Goal: Task Accomplishment & Management: Manage account settings

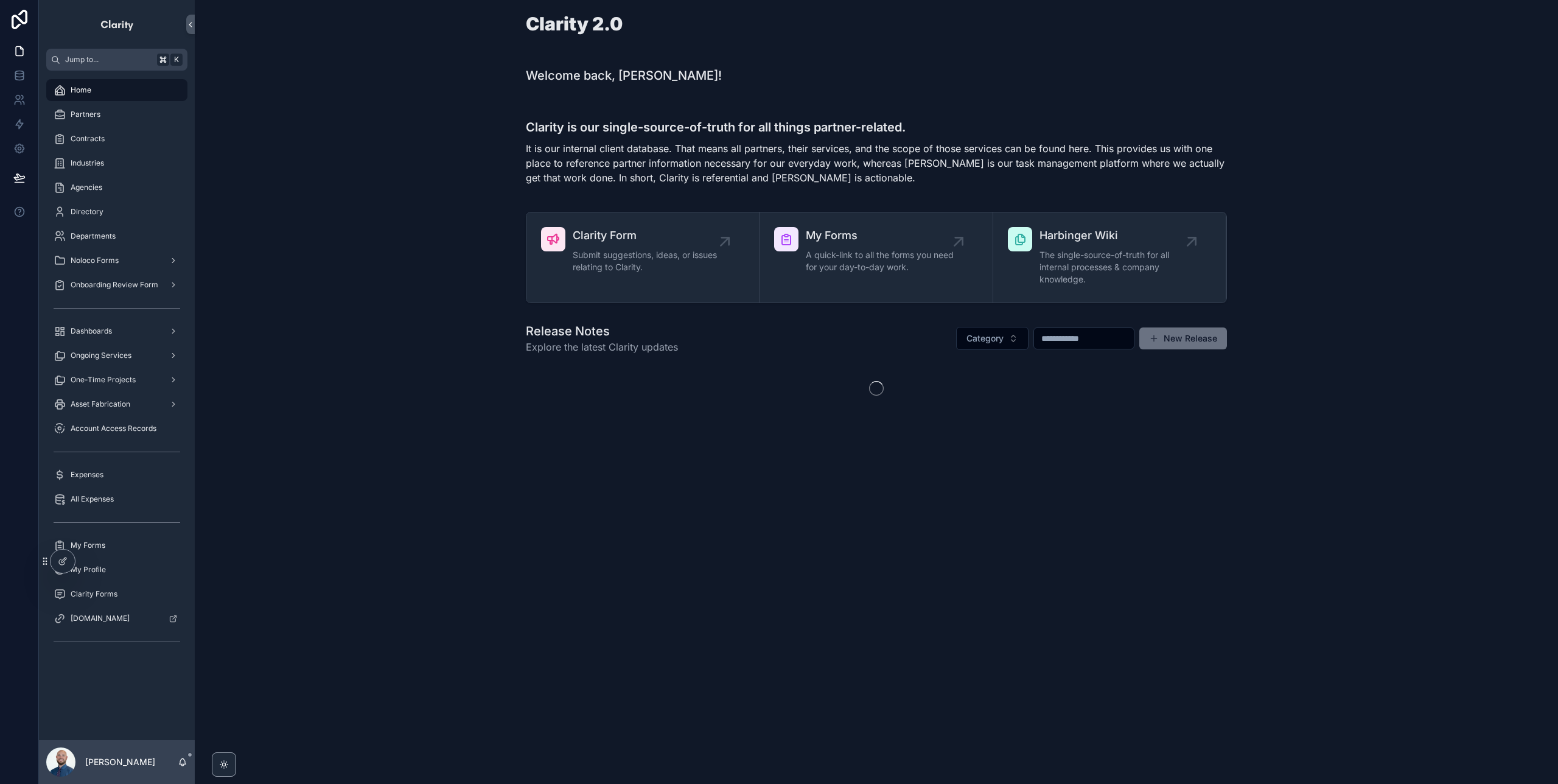
click at [98, 471] on span "Expenses" at bounding box center [87, 474] width 33 height 9
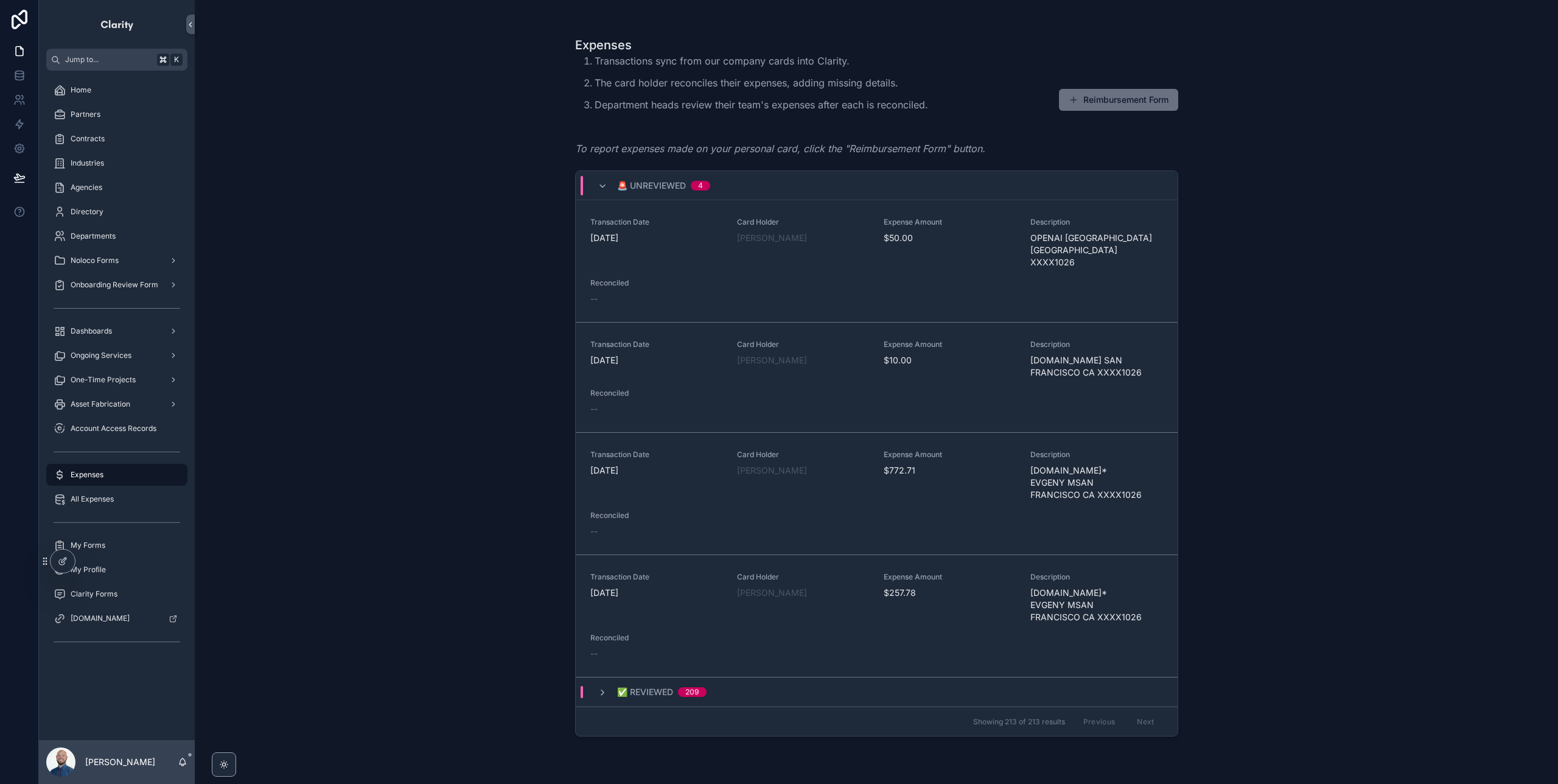
click at [0, 0] on span "Reconcile" at bounding box center [0, 0] width 0 height 0
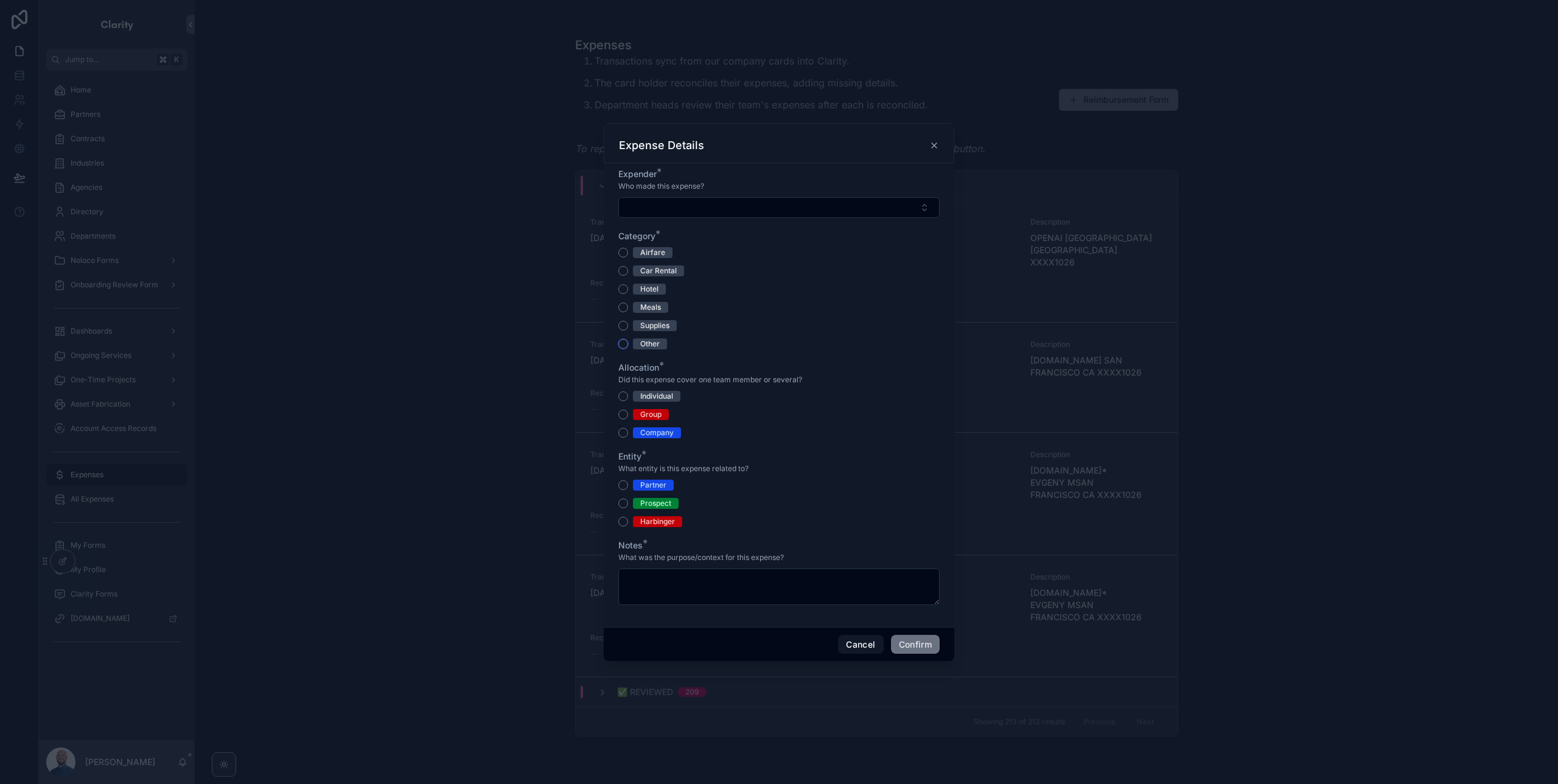
click at [624, 345] on button "Other" at bounding box center [623, 343] width 10 height 9
click at [624, 431] on button "Company" at bounding box center [623, 433] width 10 height 9
click at [624, 523] on button "Harbinger" at bounding box center [623, 521] width 10 height 9
click at [775, 587] on textarea at bounding box center [778, 587] width 321 height 37
type textarea "******"
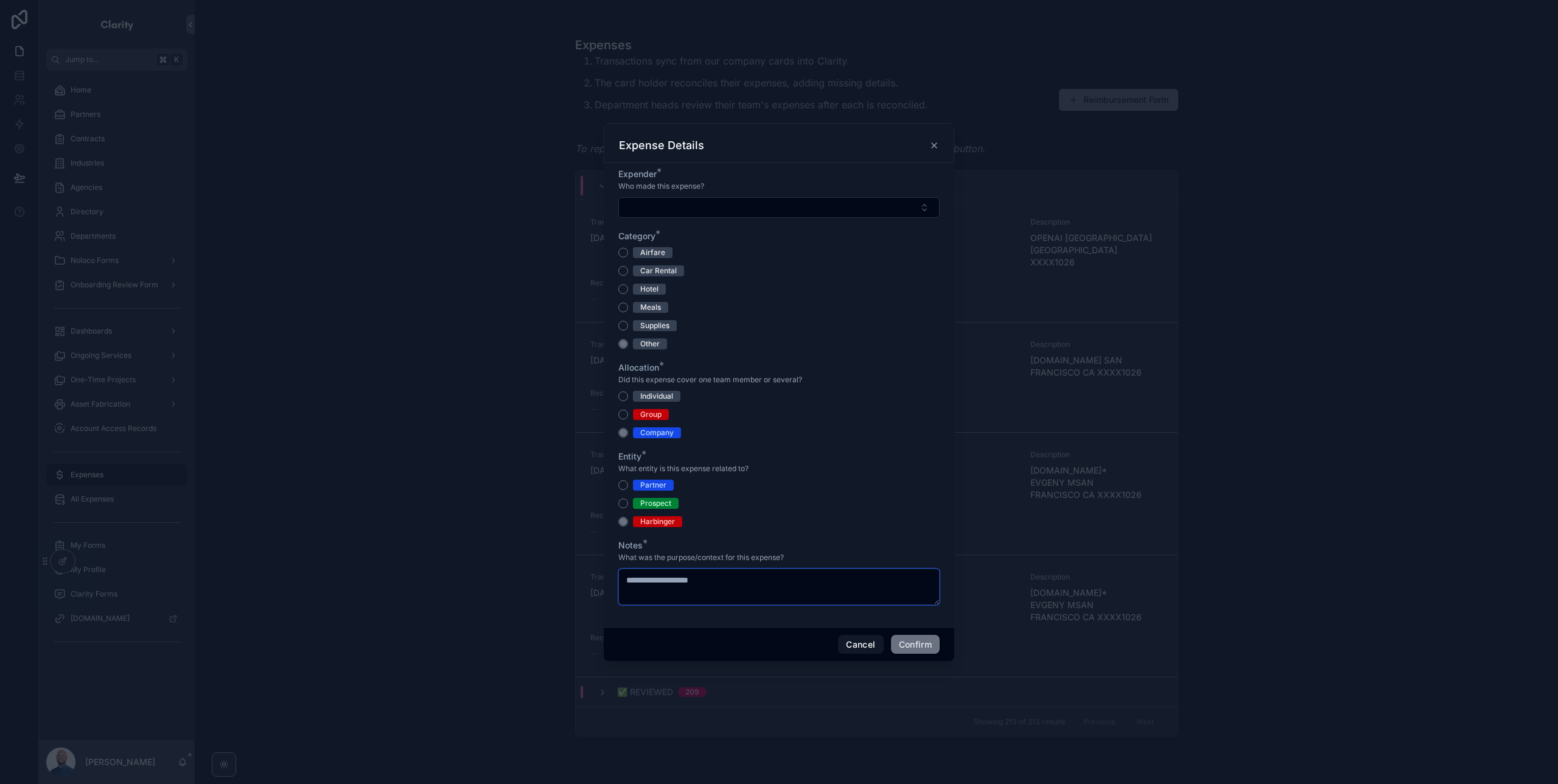
type textarea "**********"
click at [928, 645] on button "Confirm" at bounding box center [915, 644] width 49 height 20
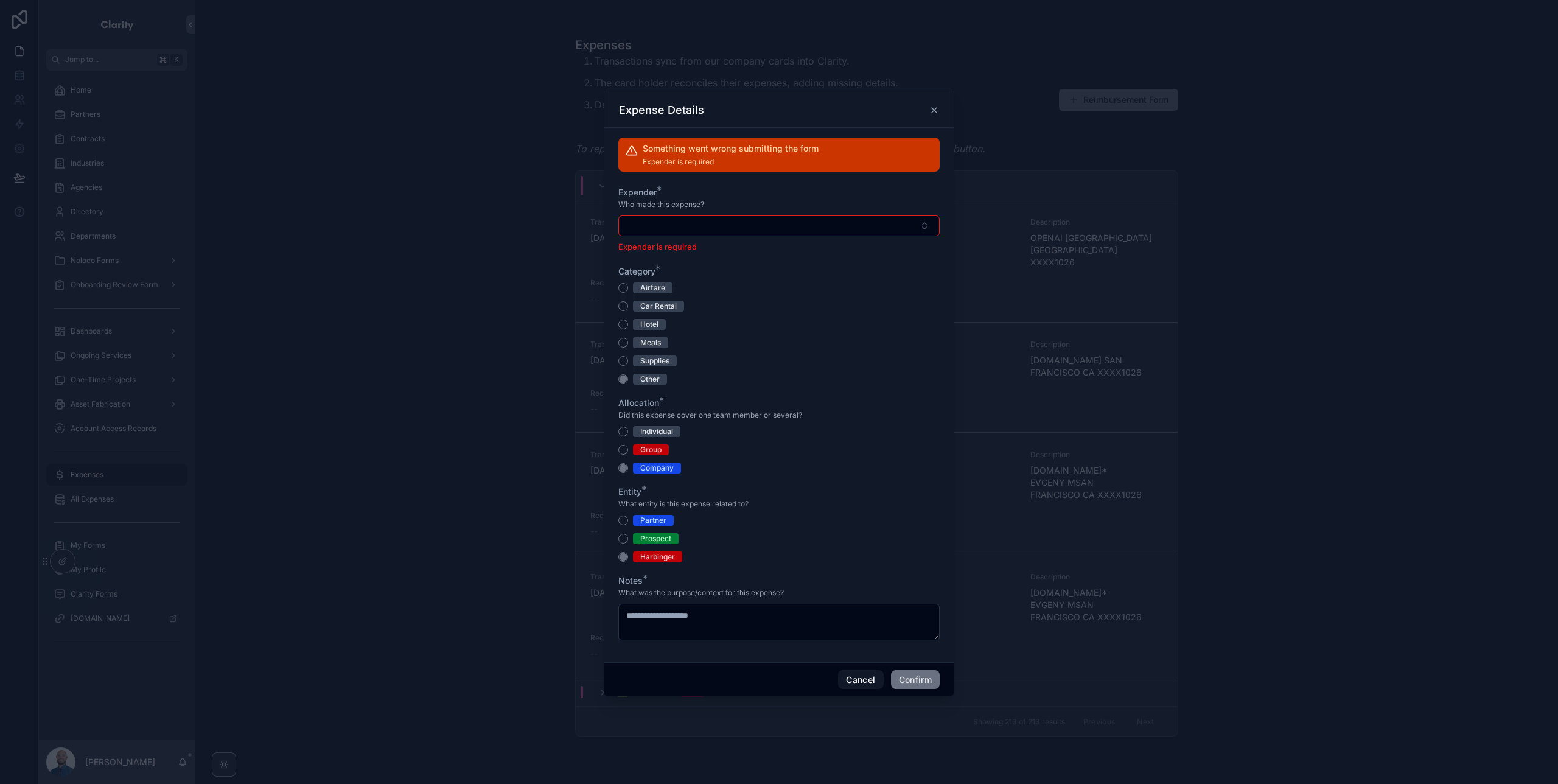
click at [812, 225] on button "Select Button" at bounding box center [778, 225] width 321 height 21
type input "****"
click at [761, 275] on div "[PERSON_NAME]" at bounding box center [779, 274] width 169 height 20
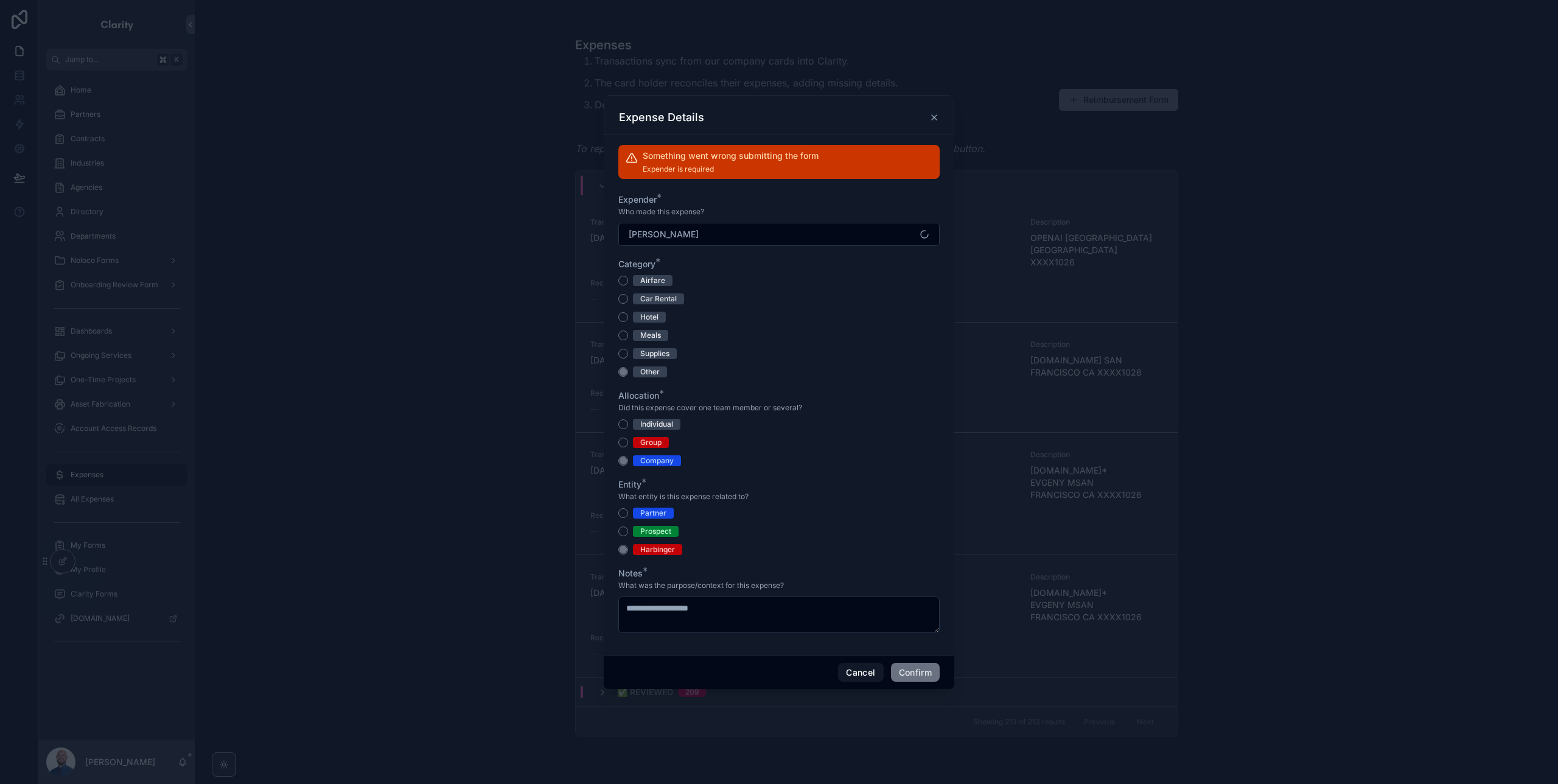
click at [915, 675] on button "Confirm" at bounding box center [915, 673] width 49 height 20
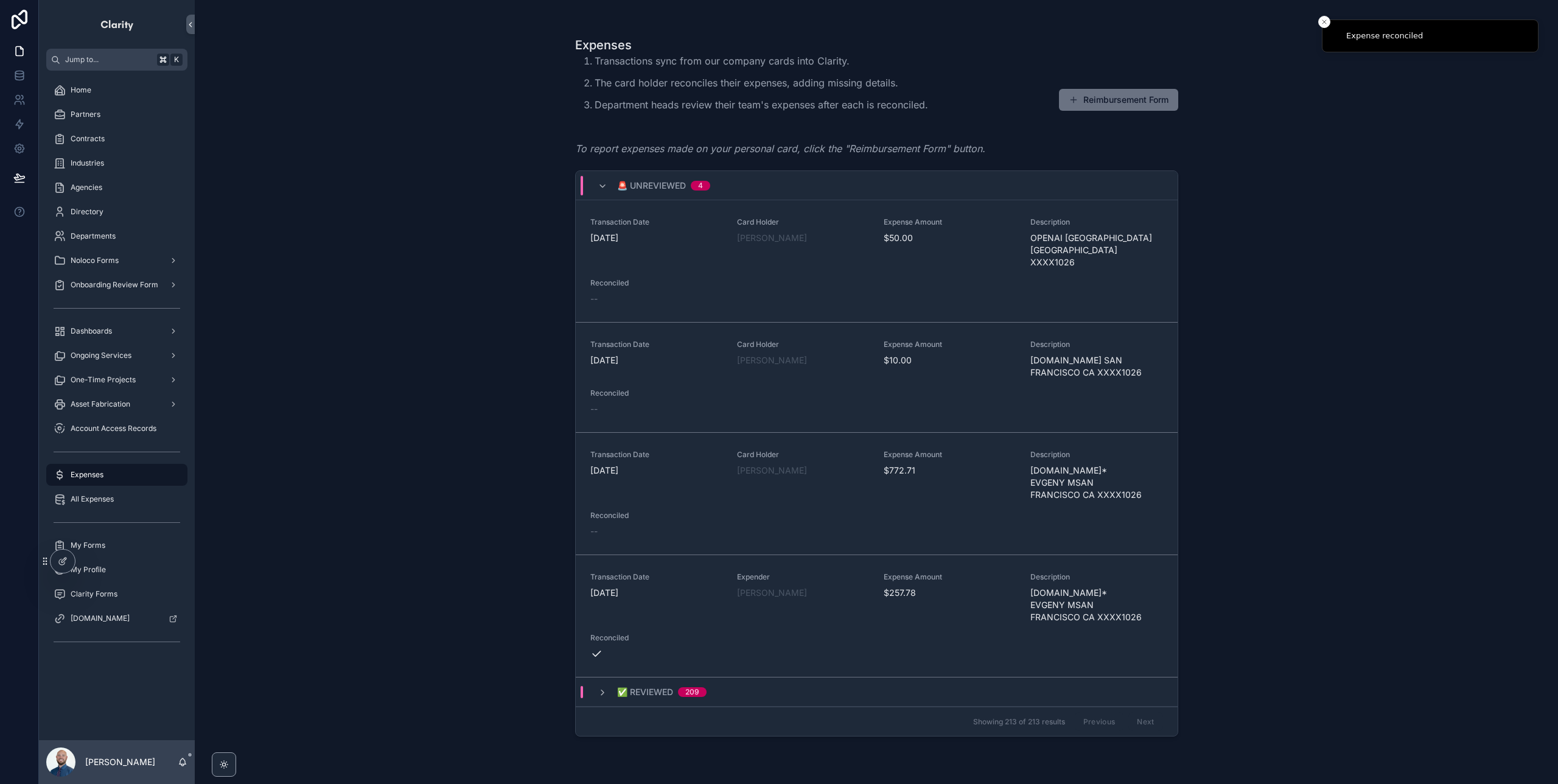
click at [0, 0] on span "Reconcile" at bounding box center [0, 0] width 0 height 0
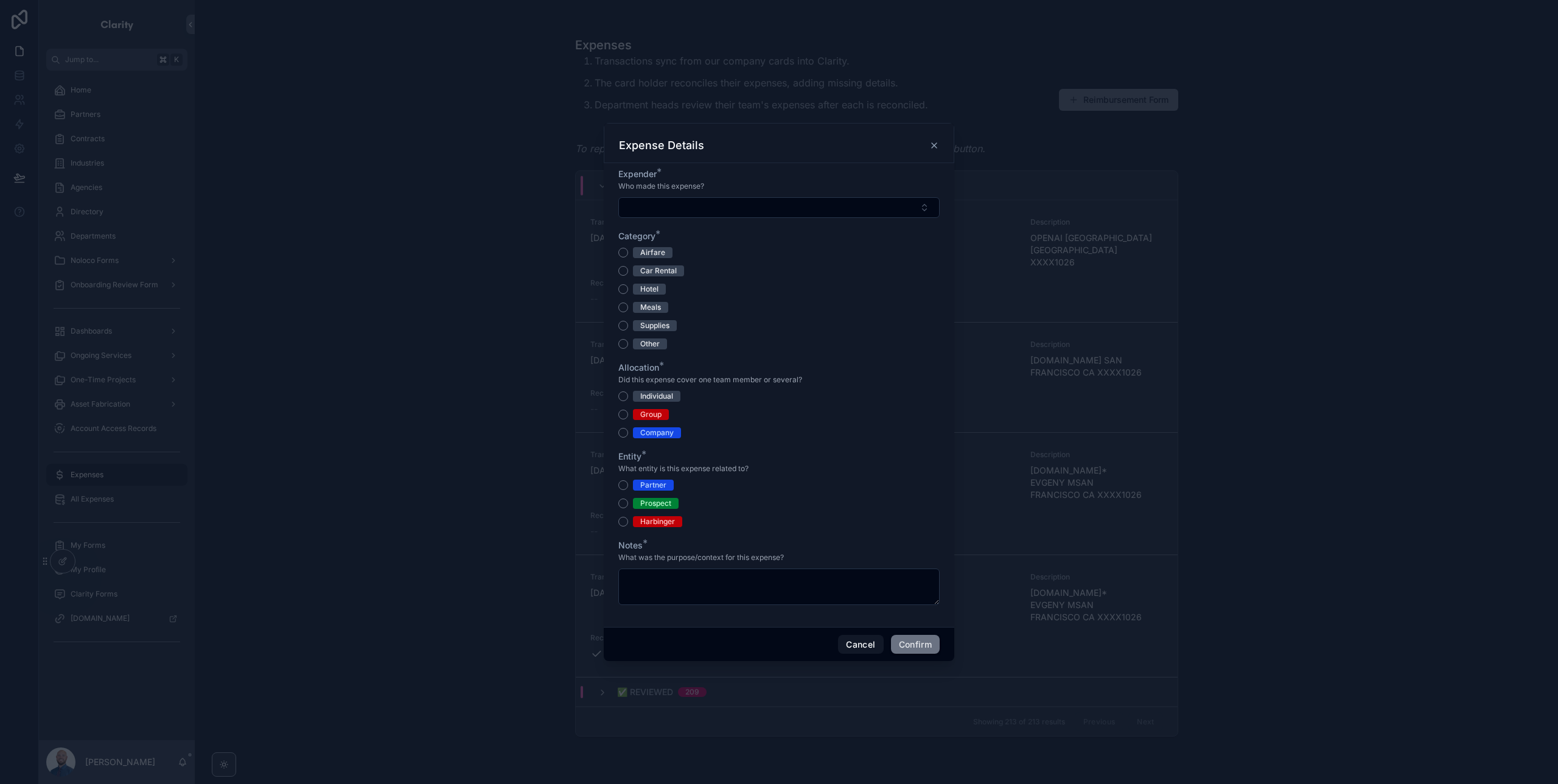
click at [679, 208] on button "Select Button" at bounding box center [778, 207] width 321 height 21
click at [737, 253] on span "[PERSON_NAME]" at bounding box center [734, 255] width 70 height 12
click at [650, 346] on div "Other" at bounding box center [650, 345] width 20 height 11
click at [628, 346] on button "Other" at bounding box center [623, 345] width 10 height 9
click at [647, 436] on div "Company" at bounding box center [657, 434] width 34 height 11
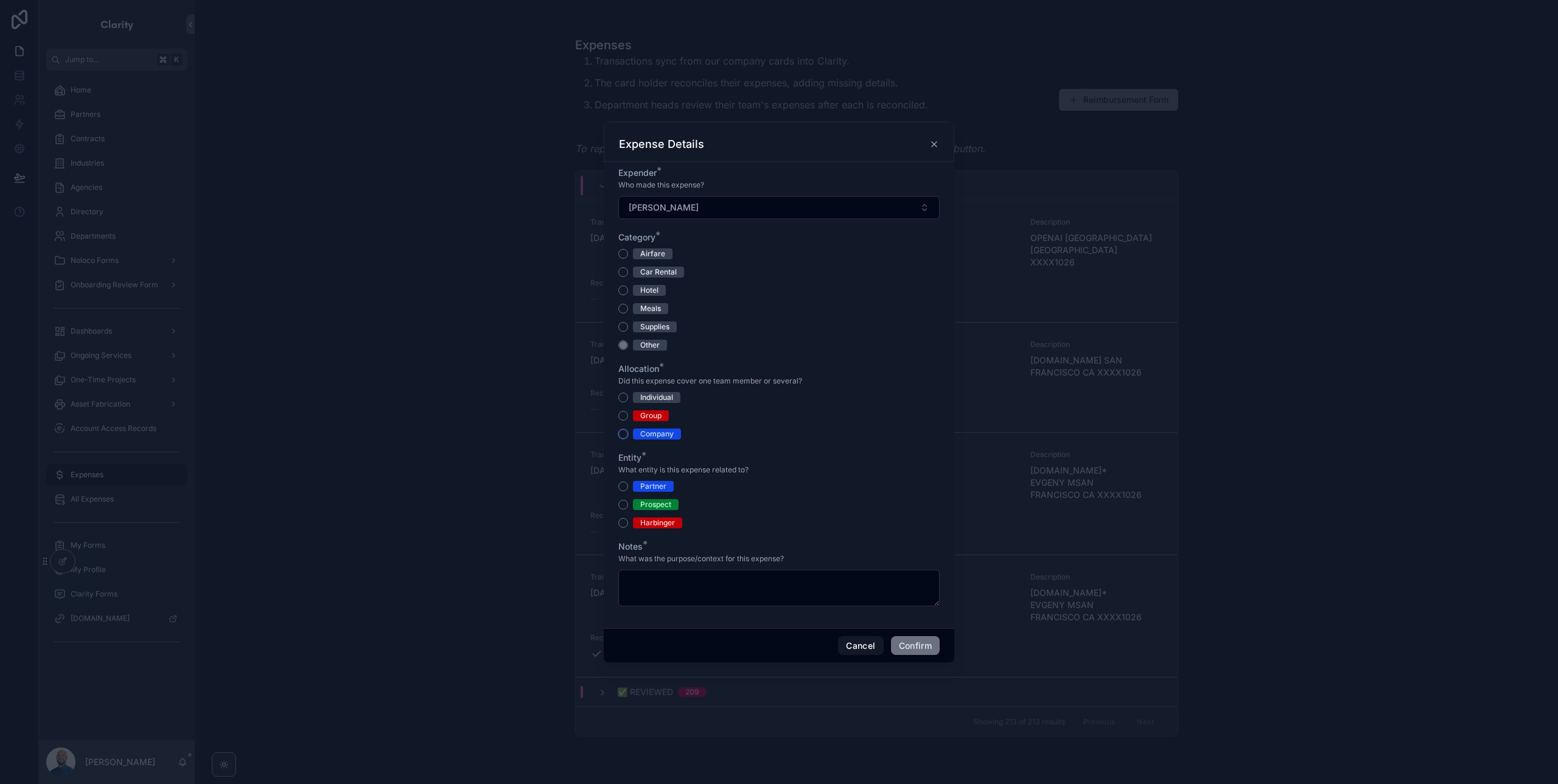
click at [628, 436] on button "Company" at bounding box center [623, 434] width 10 height 9
click at [656, 524] on div "Harbinger" at bounding box center [657, 522] width 35 height 11
click at [628, 524] on button "Harbinger" at bounding box center [623, 522] width 10 height 9
click at [674, 571] on textarea at bounding box center [778, 588] width 321 height 37
paste textarea "**********"
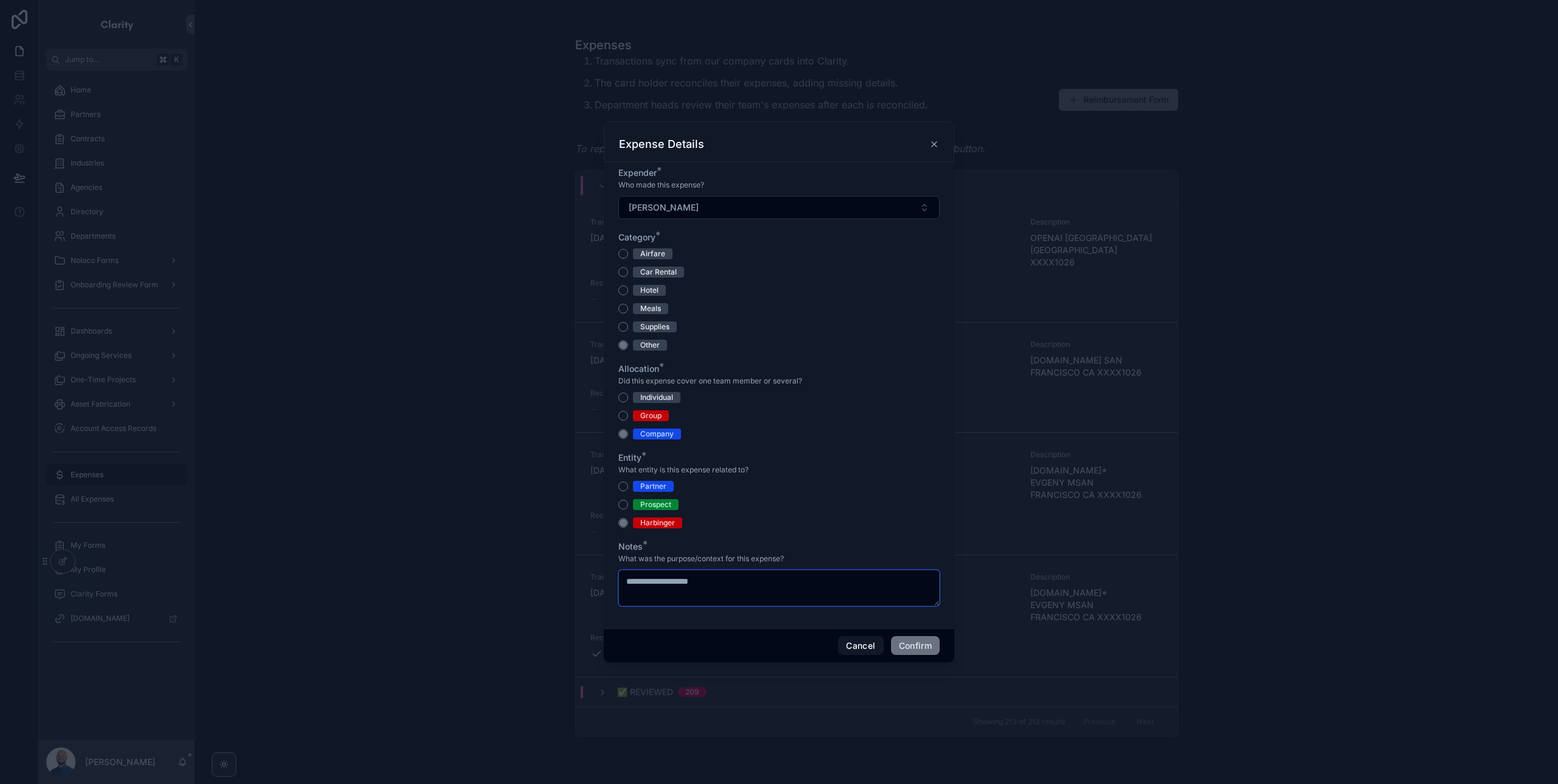
type textarea "**********"
click at [908, 645] on button "Confirm" at bounding box center [915, 645] width 49 height 20
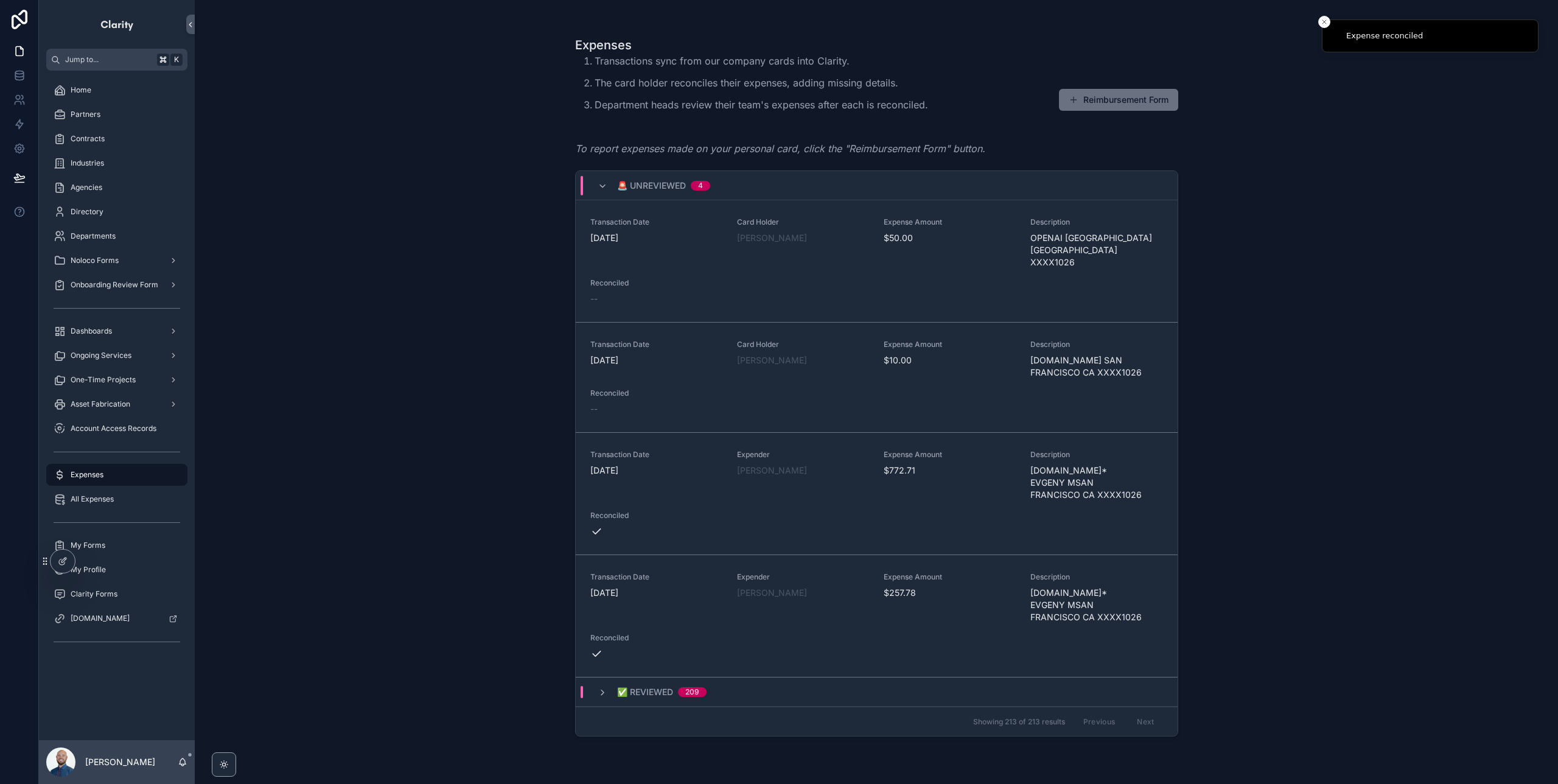
click at [0, 0] on button "Reconcile" at bounding box center [0, 0] width 0 height 0
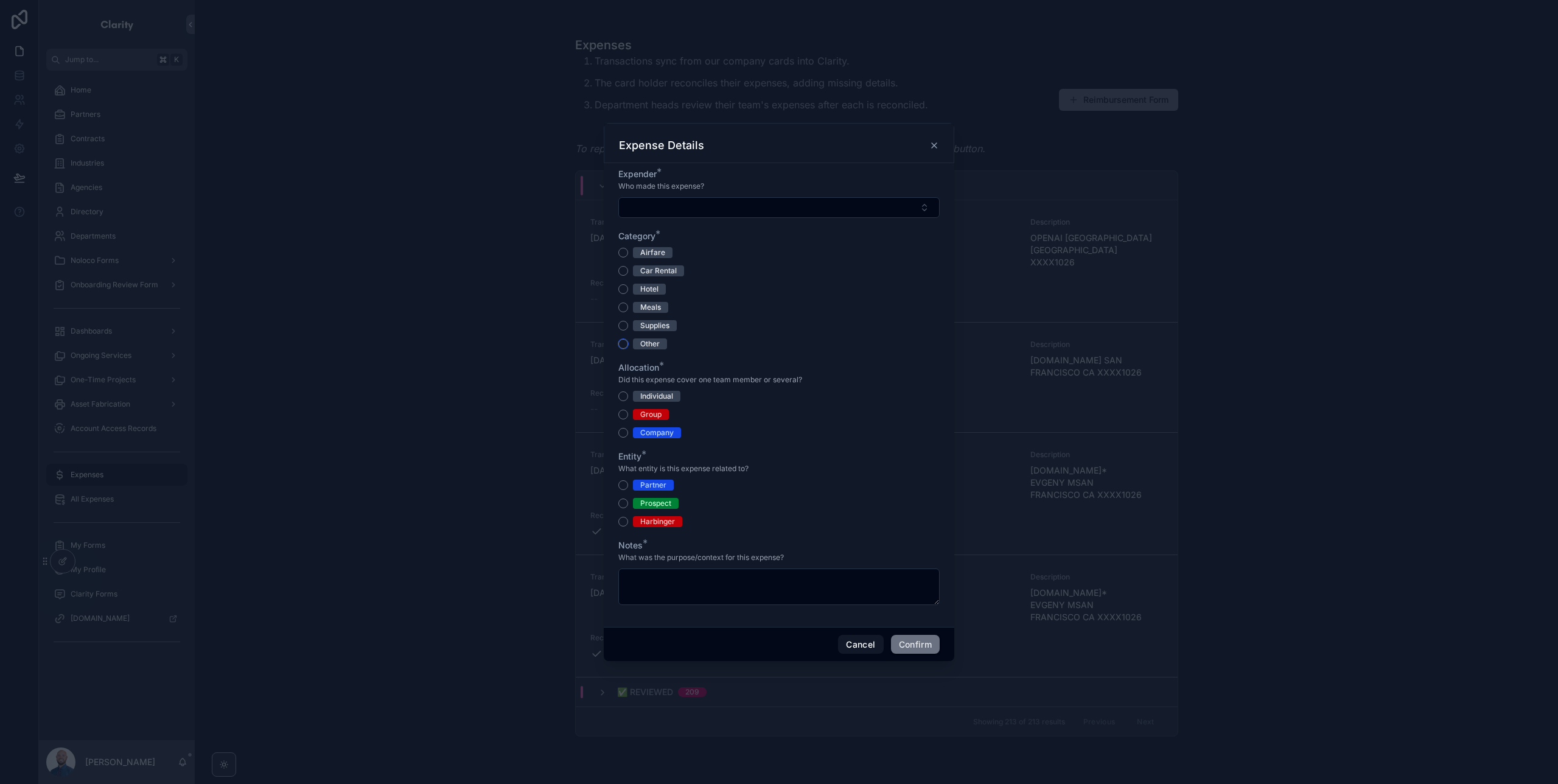
click at [623, 342] on button "Other" at bounding box center [623, 343] width 10 height 9
click at [621, 431] on button "Company" at bounding box center [623, 433] width 10 height 9
click at [625, 394] on button "Individual" at bounding box center [623, 396] width 10 height 9
click at [624, 522] on button "Harbinger" at bounding box center [623, 521] width 10 height 9
click at [697, 585] on textarea at bounding box center [778, 587] width 321 height 37
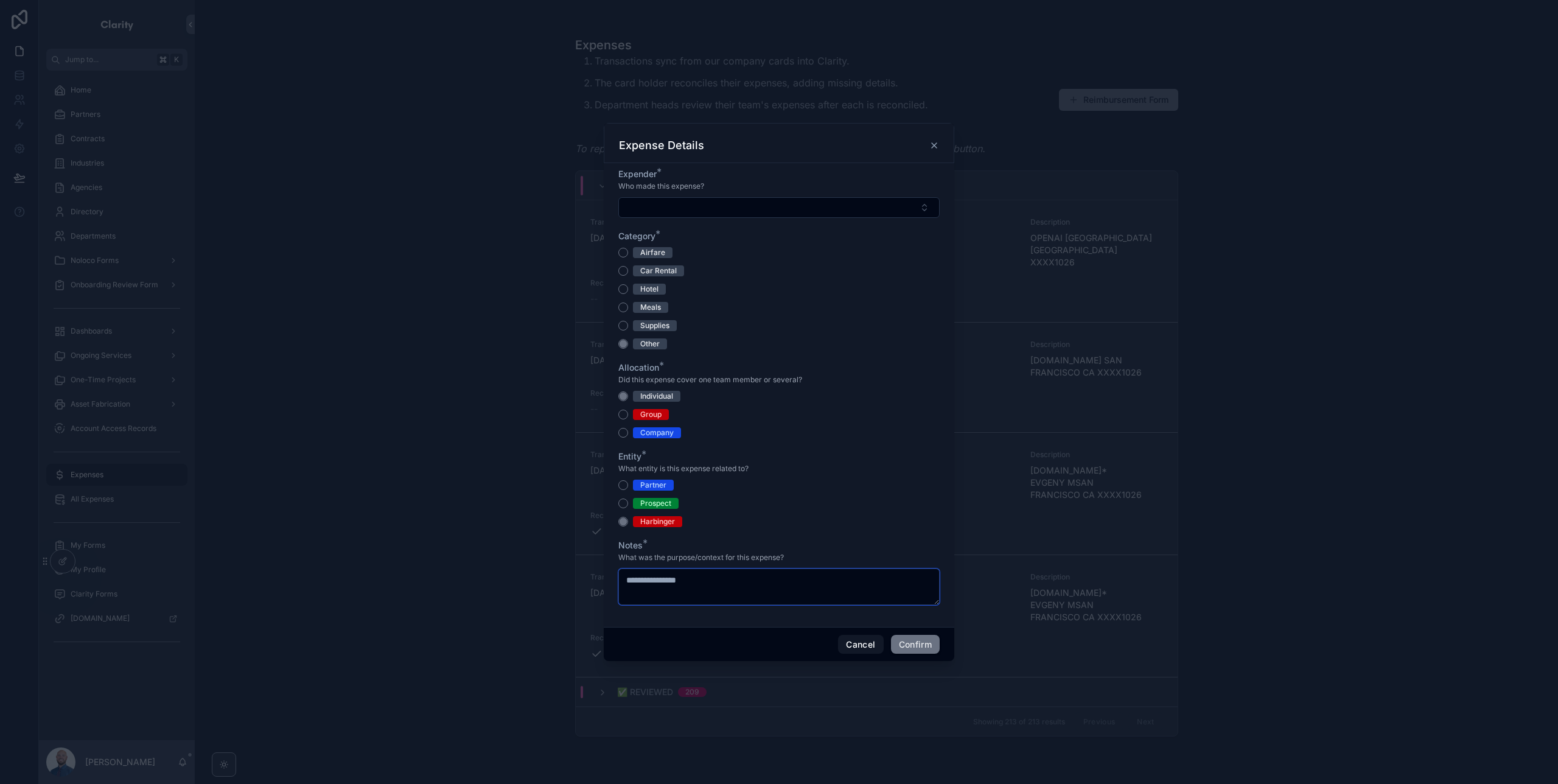
click at [627, 581] on textarea "**********" at bounding box center [778, 587] width 321 height 37
type textarea "**********"
click at [928, 647] on button "Confirm" at bounding box center [915, 644] width 49 height 20
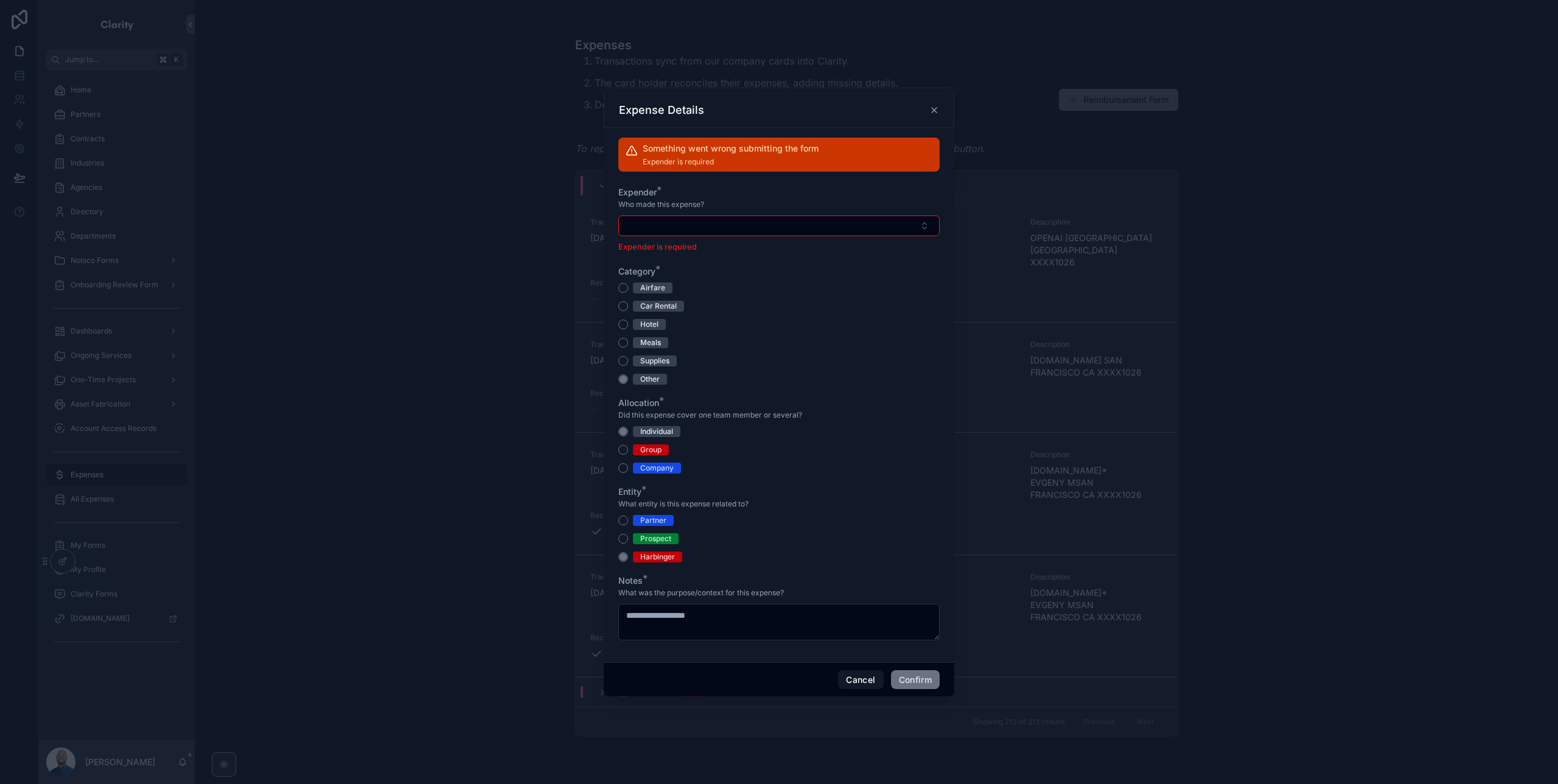
click at [798, 225] on button "Select Button" at bounding box center [778, 225] width 321 height 21
click at [781, 276] on div "[PERSON_NAME]" at bounding box center [779, 274] width 169 height 20
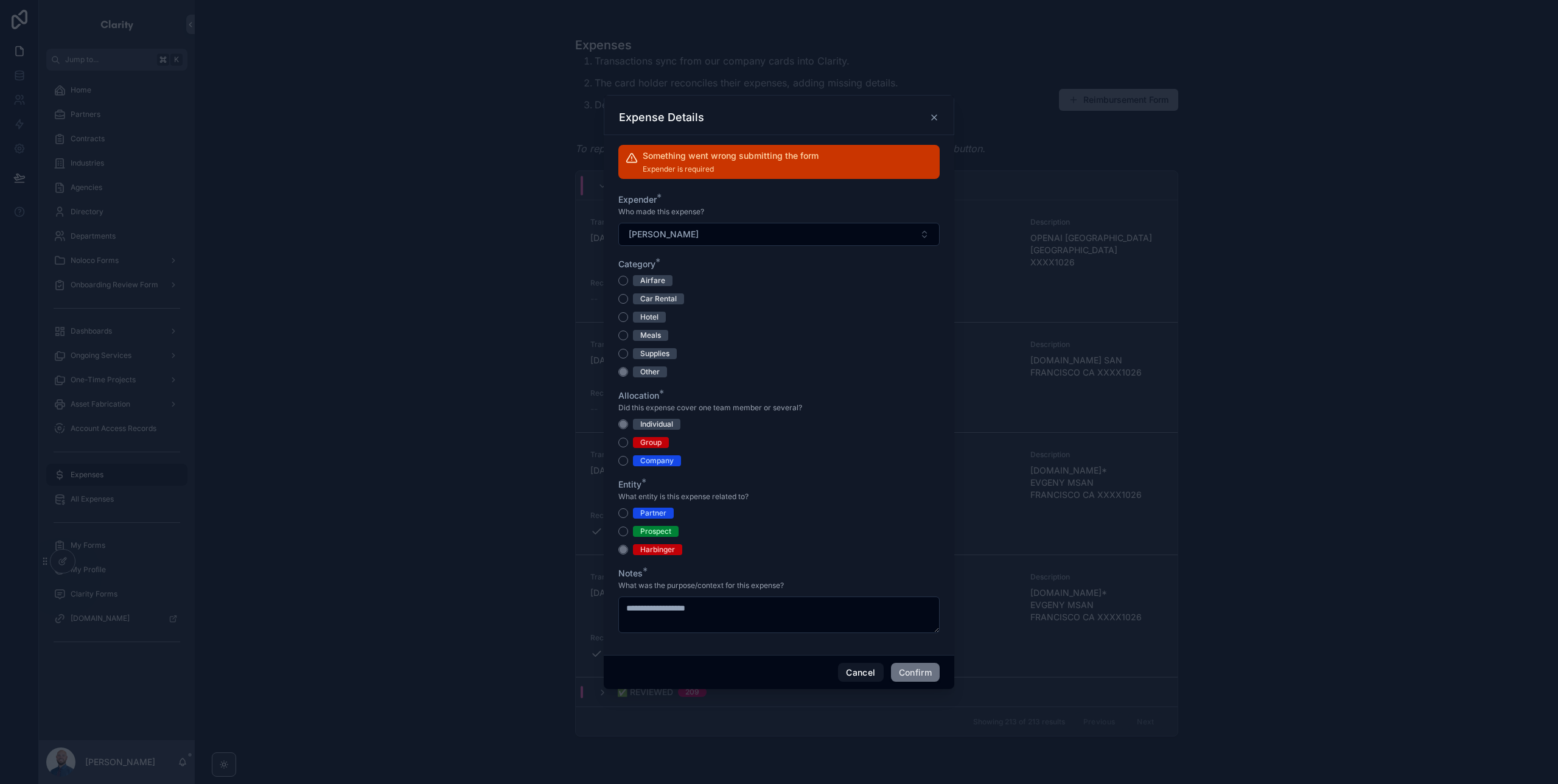
click at [934, 668] on button "Confirm" at bounding box center [915, 673] width 49 height 20
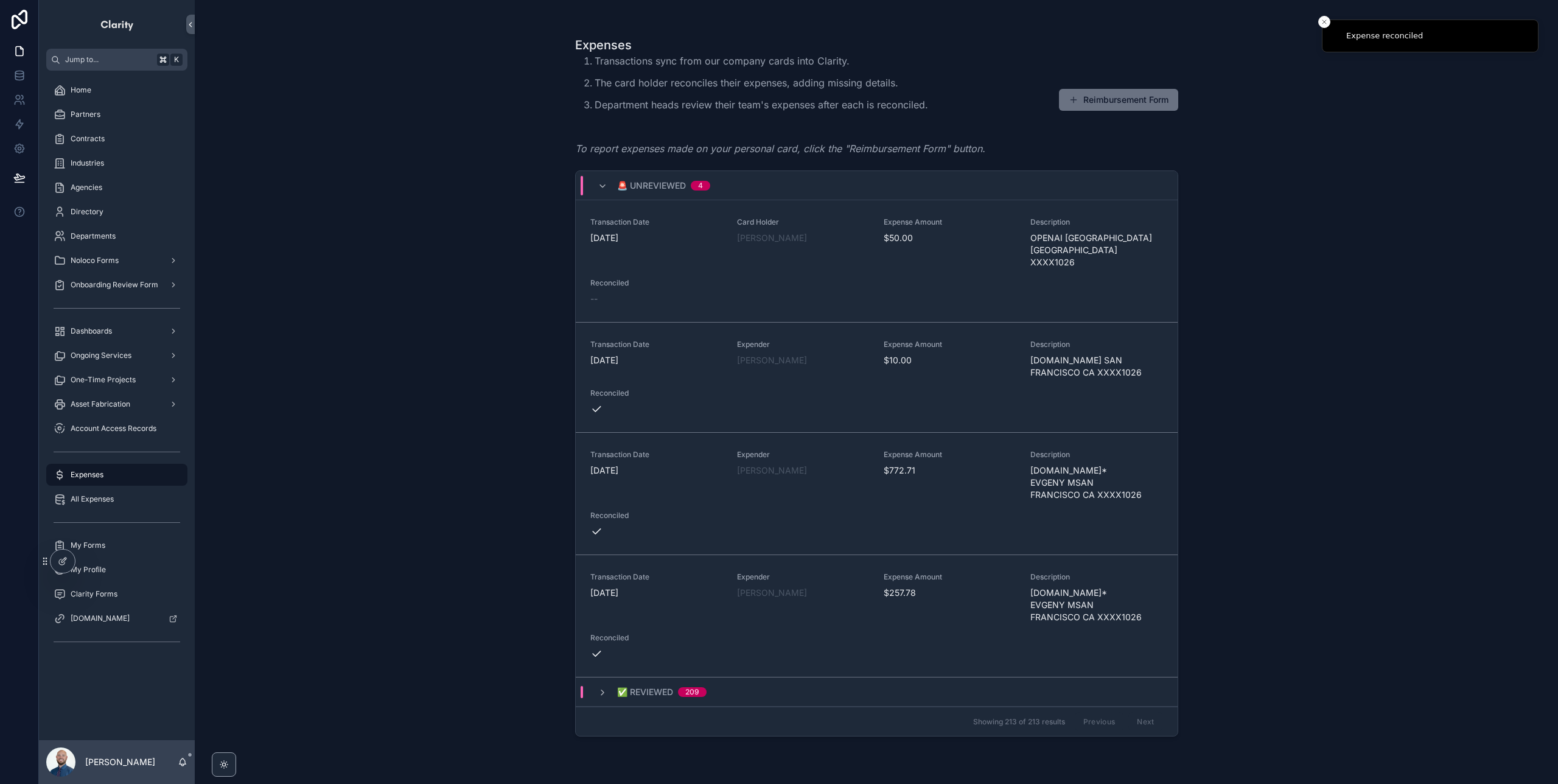
click at [0, 0] on span "Reconcile" at bounding box center [0, 0] width 0 height 0
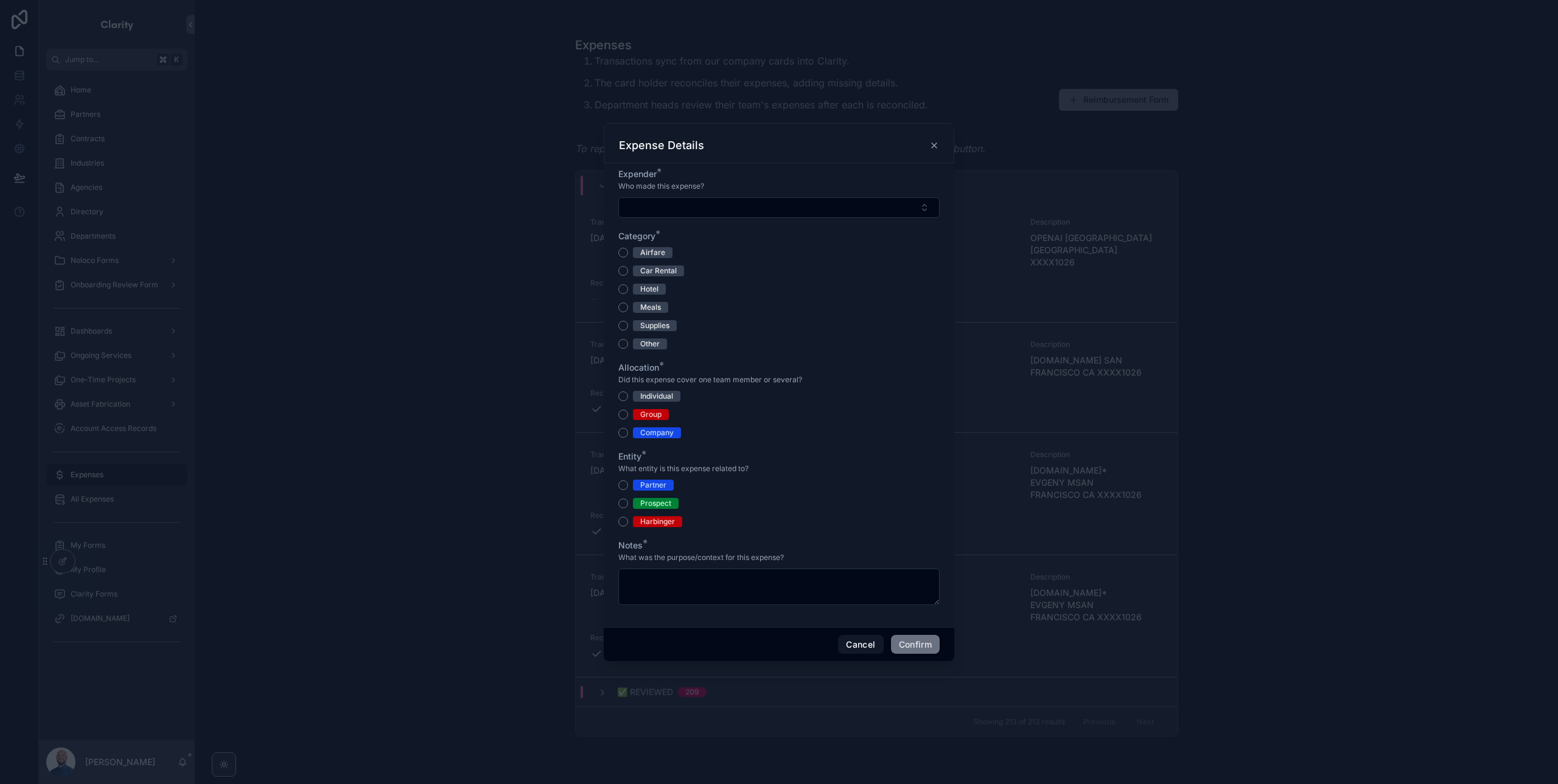
click at [747, 211] on button "Select Button" at bounding box center [778, 207] width 321 height 21
click at [719, 258] on span "[PERSON_NAME]" at bounding box center [734, 255] width 70 height 12
click at [653, 346] on div "Other" at bounding box center [650, 345] width 20 height 11
click at [628, 346] on button "Other" at bounding box center [623, 345] width 10 height 9
click at [661, 435] on div "Company" at bounding box center [657, 434] width 34 height 11
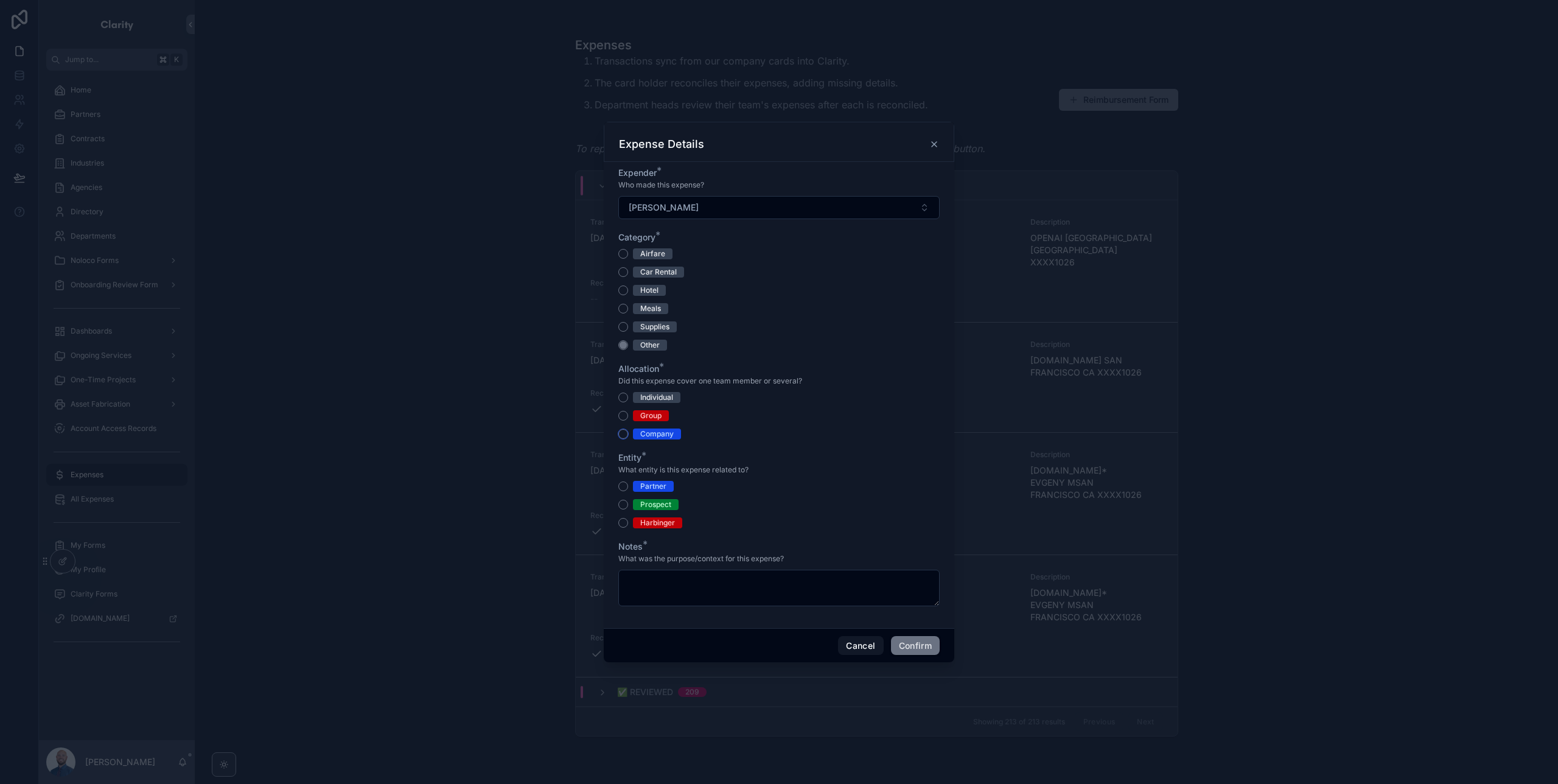
click at [628, 435] on button "Company" at bounding box center [623, 434] width 10 height 9
click at [663, 524] on div "Harbinger" at bounding box center [657, 522] width 35 height 11
click at [628, 524] on button "Harbinger" at bounding box center [623, 522] width 10 height 9
click at [703, 576] on textarea at bounding box center [778, 588] width 321 height 37
type textarea "**********"
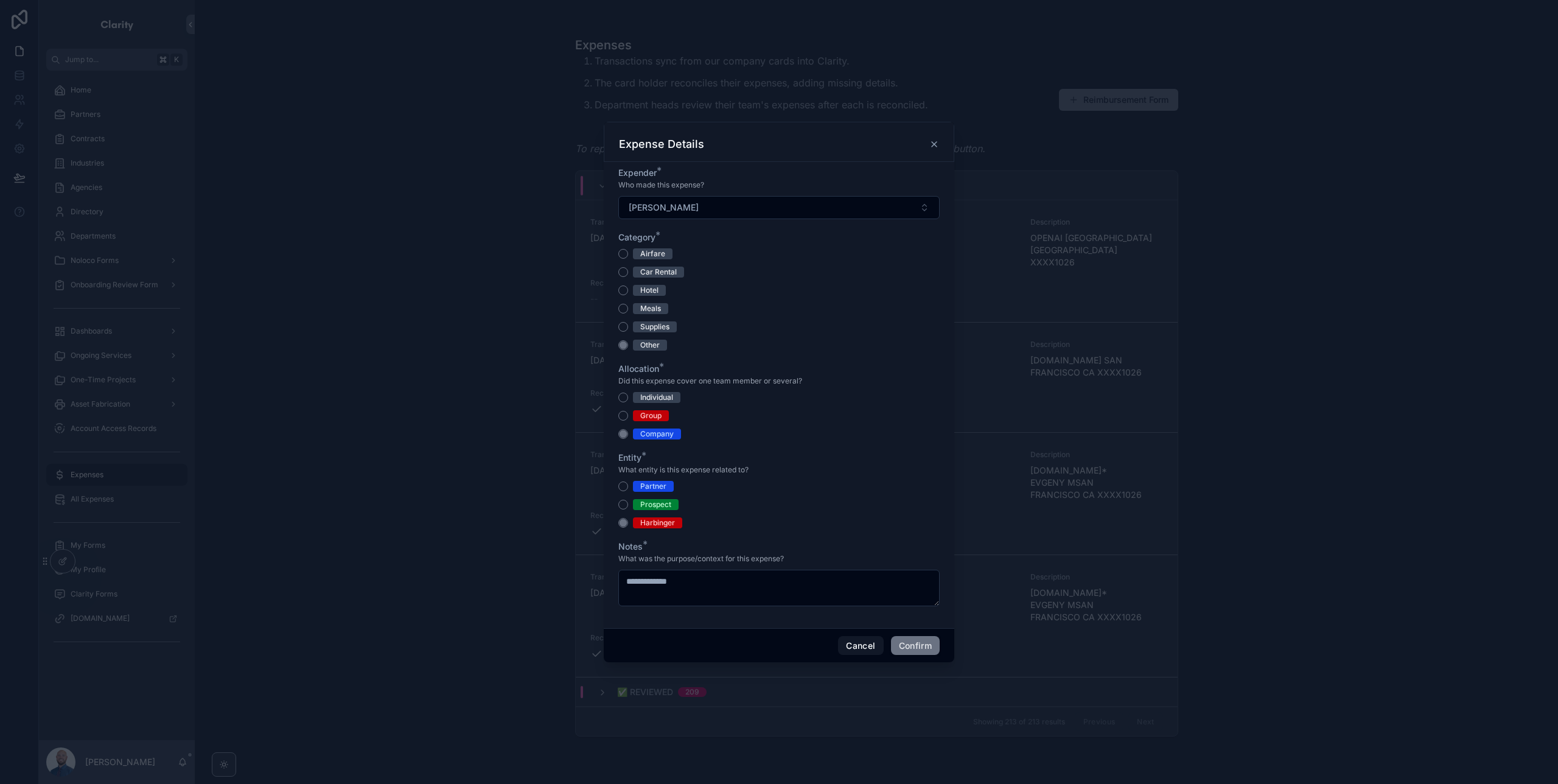
click at [923, 648] on button "Confirm" at bounding box center [915, 645] width 49 height 20
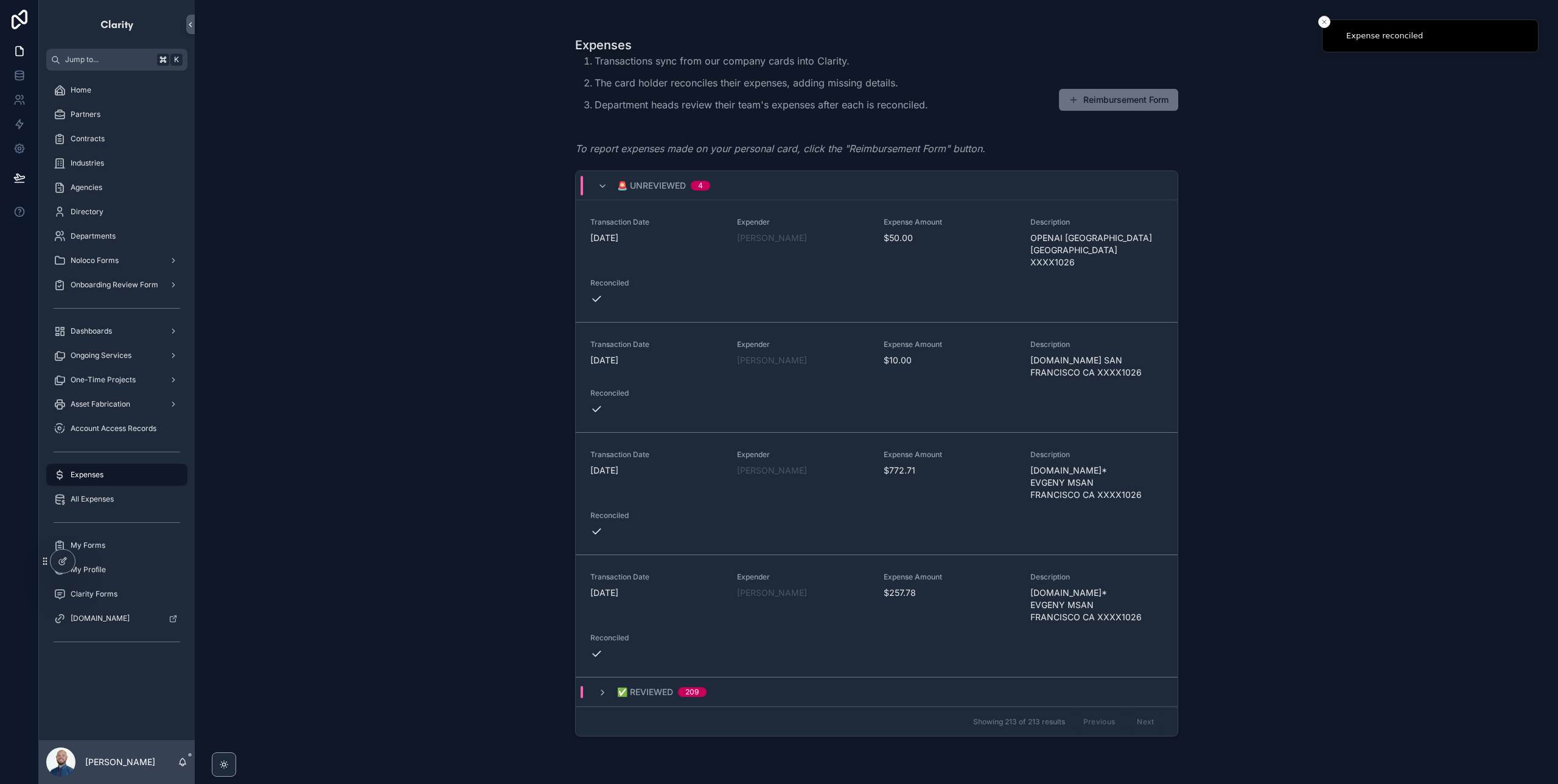
click at [1274, 236] on div "Expenses Transactions sync from our company cards into Clarity. The card holder…" at bounding box center [877, 392] width 1364 height 784
click at [1003, 250] on div "Expense Amount $50.00" at bounding box center [950, 243] width 132 height 51
click at [1250, 273] on div "Expenses Transactions sync from our company cards into Clarity. The card holder…" at bounding box center [877, 392] width 1364 height 784
